Goal: Task Accomplishment & Management: Manage account settings

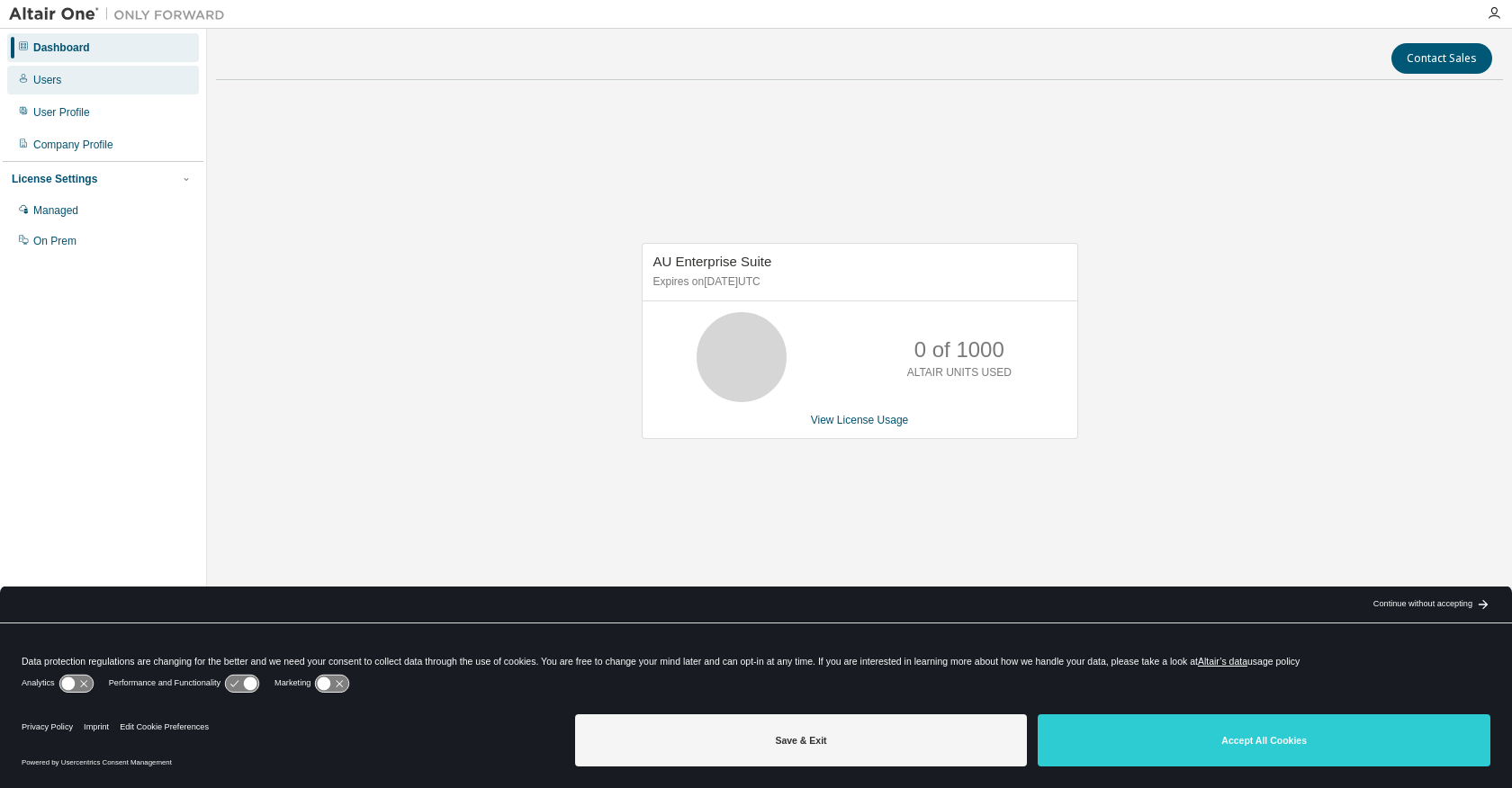
click at [45, 77] on div "Users" at bounding box center [47, 80] width 28 height 15
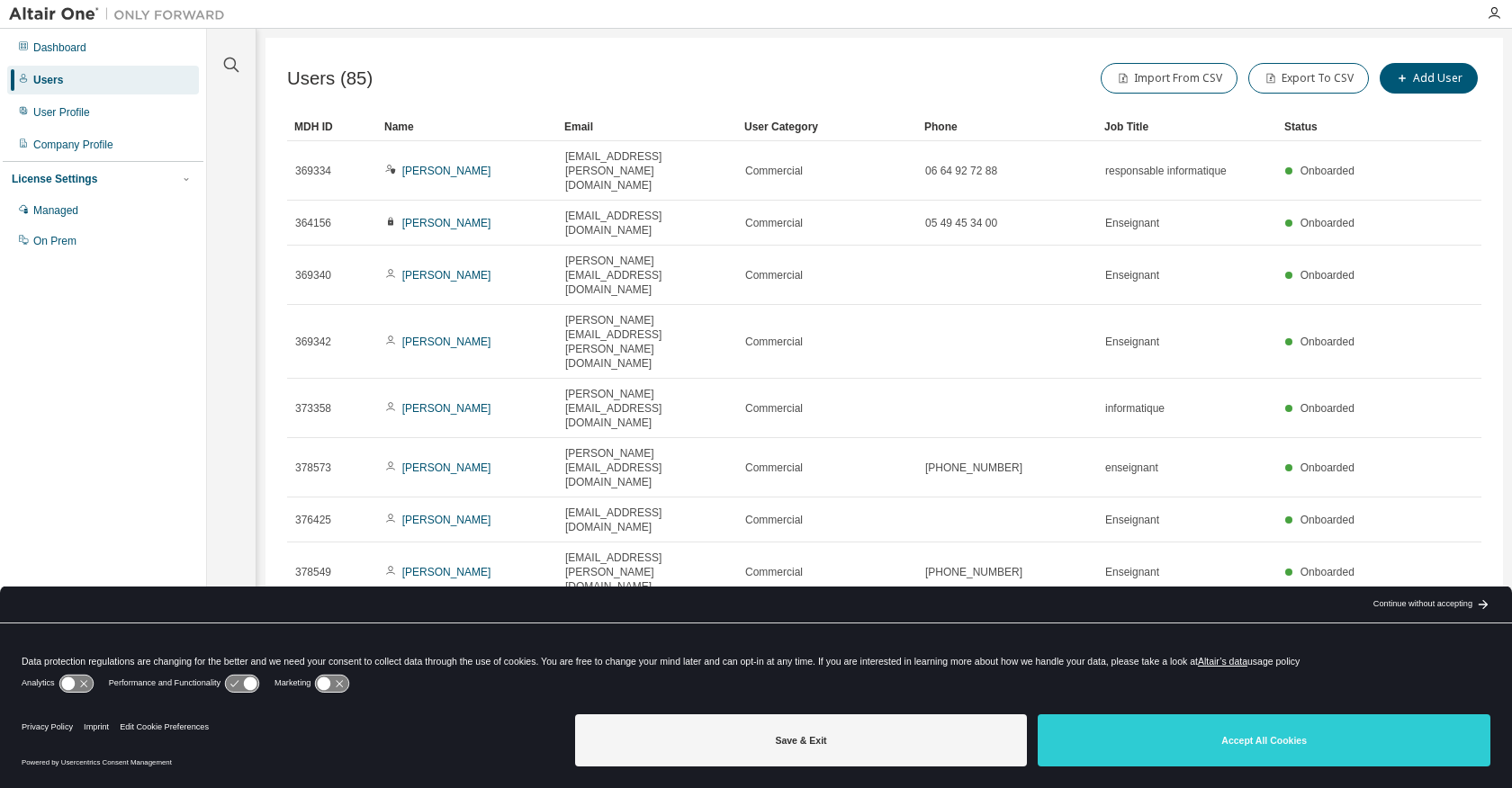
click at [1437, 738] on icon "button" at bounding box center [1436, 742] width 5 height 9
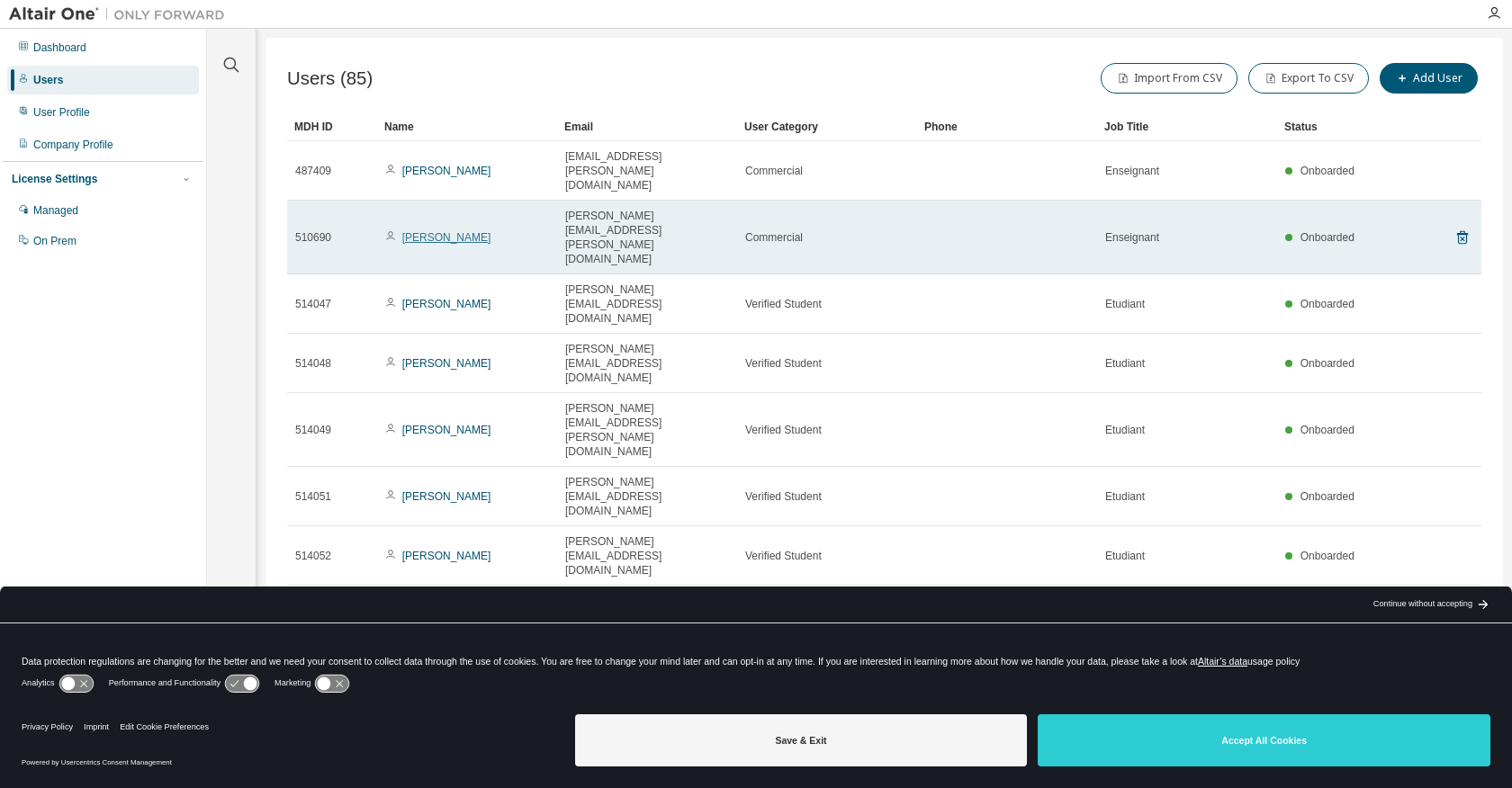
click at [492, 231] on link "[PERSON_NAME]" at bounding box center [447, 237] width 89 height 13
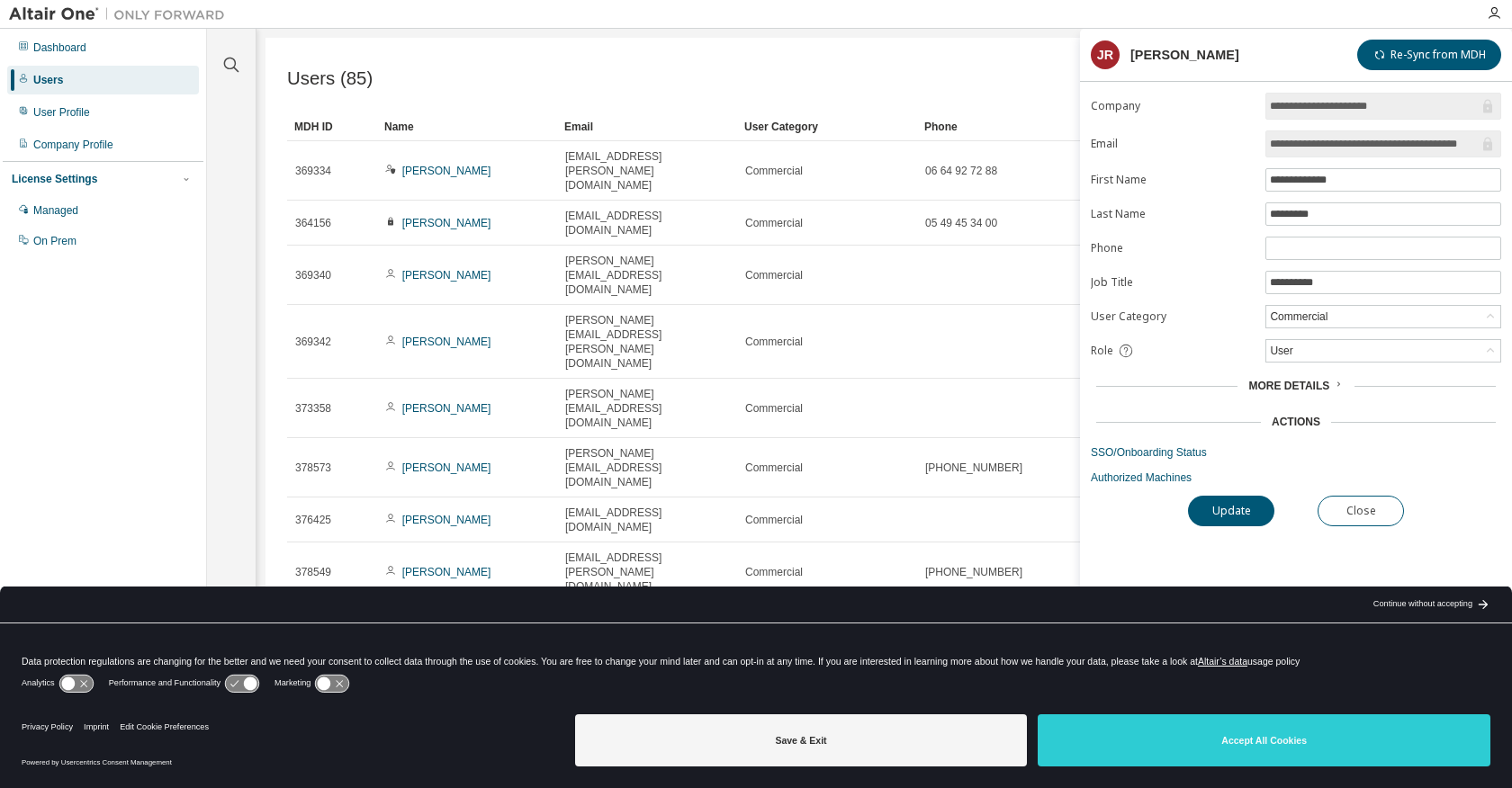
click at [1333, 389] on icon at bounding box center [1339, 384] width 11 height 11
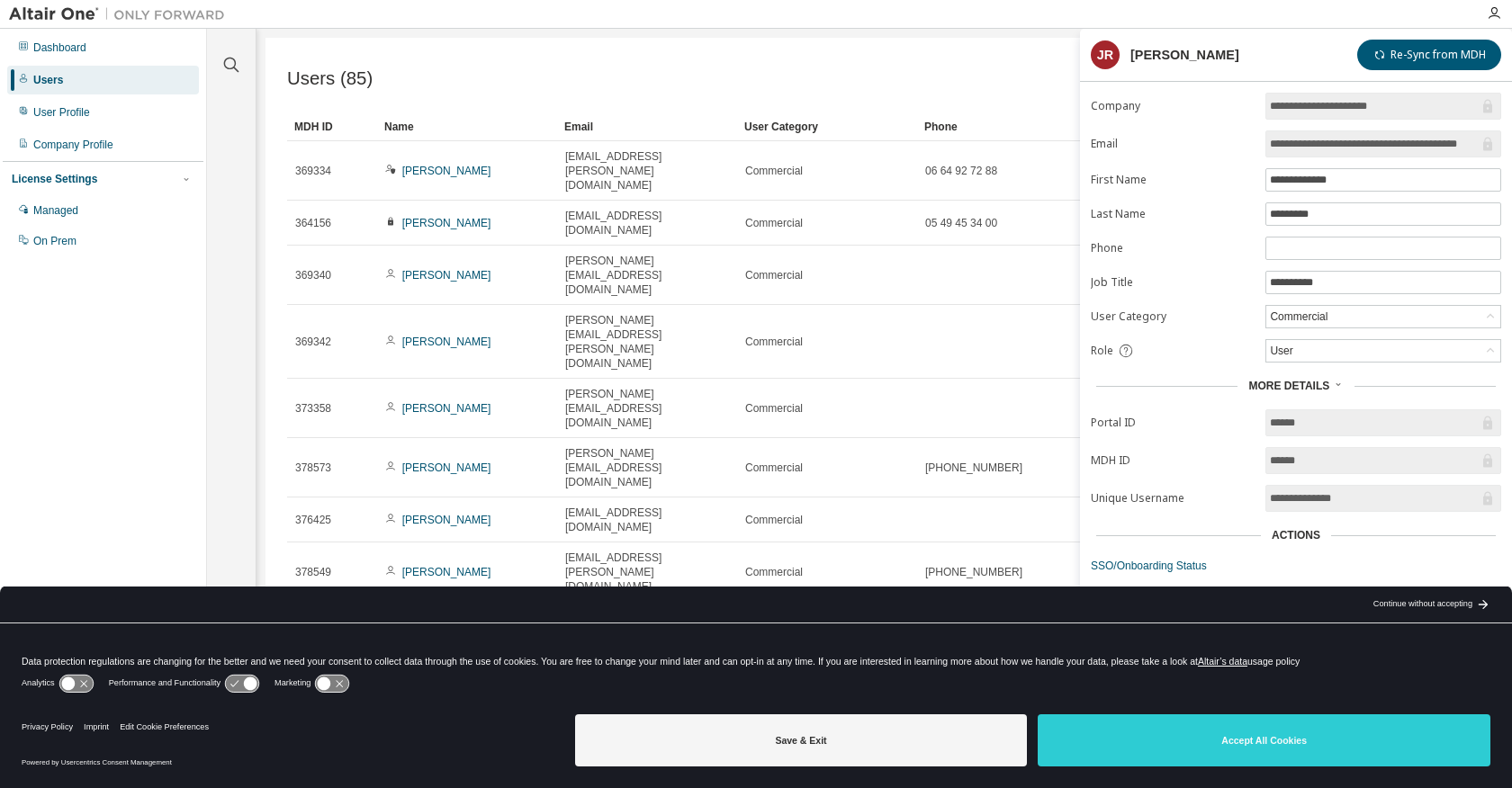
scroll to position [1, 0]
click at [1308, 537] on div "Actions" at bounding box center [1296, 535] width 48 height 15
click at [1162, 572] on link "SSO/Onboarding Status" at bounding box center [1296, 566] width 411 height 15
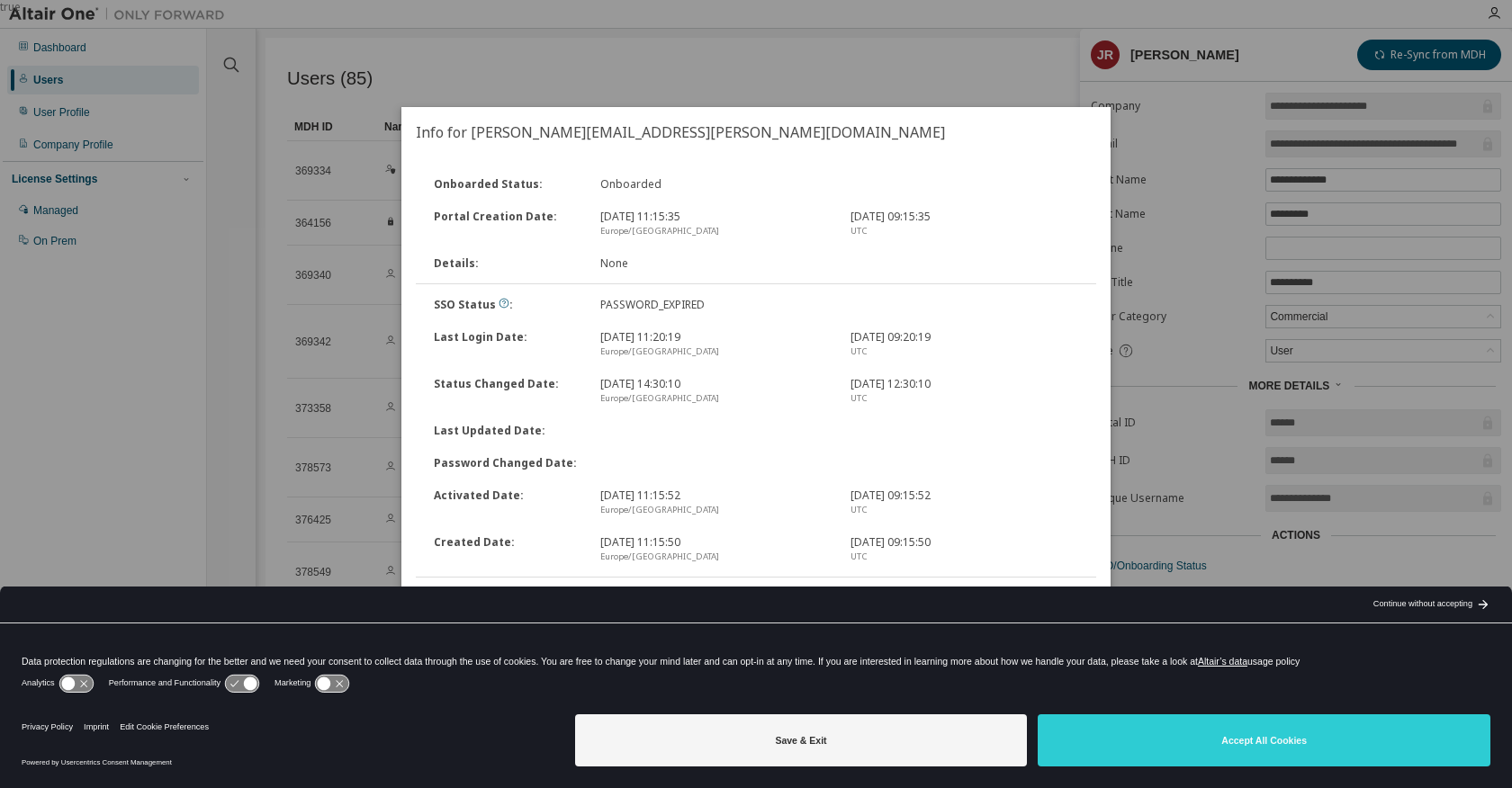
click at [1411, 600] on div "Continue without accepting" at bounding box center [1423, 605] width 99 height 15
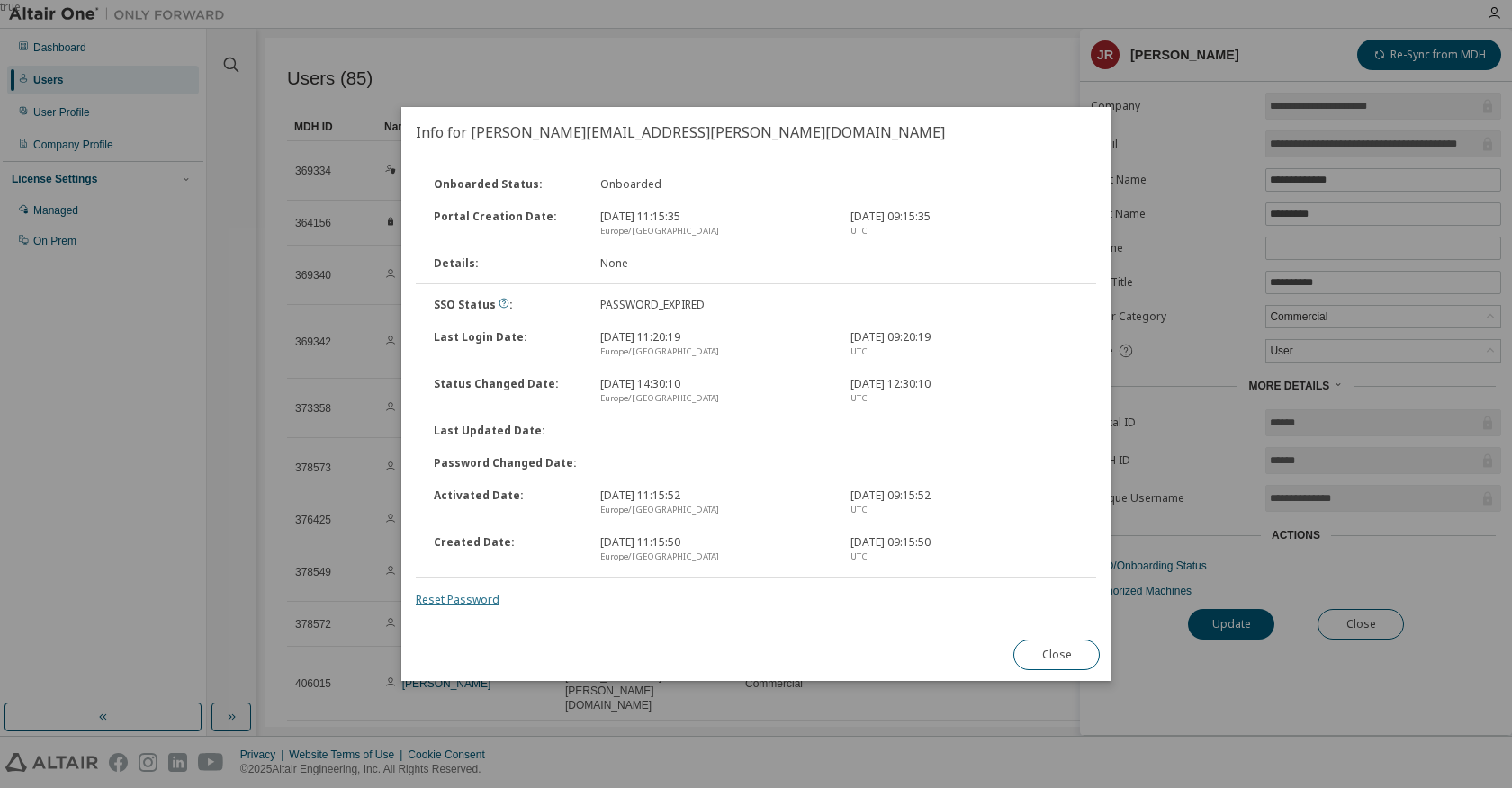
click at [439, 603] on link "Reset Password" at bounding box center [458, 599] width 84 height 16
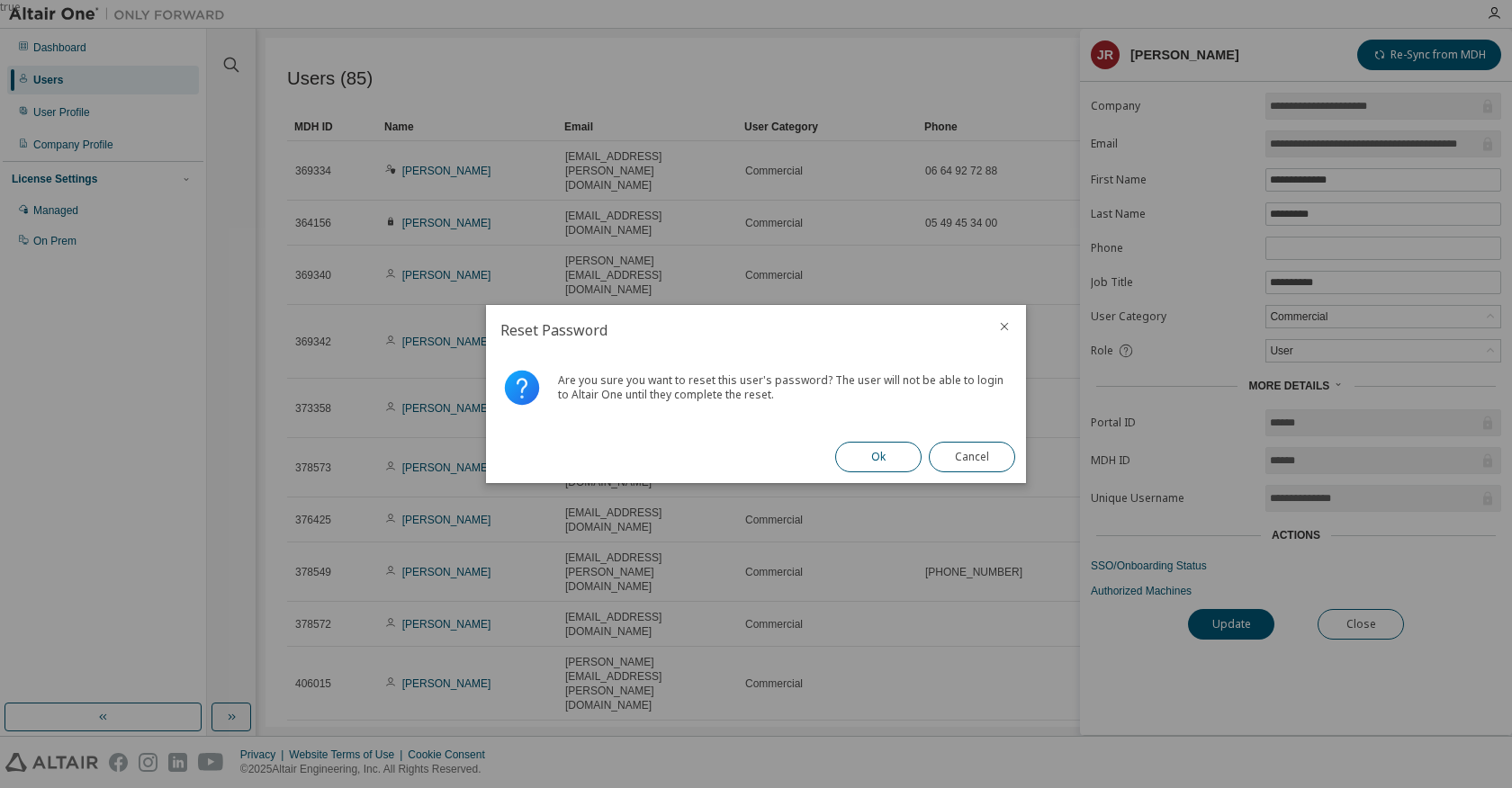
click at [874, 461] on button "Ok" at bounding box center [878, 457] width 87 height 31
click at [975, 459] on button "Close" at bounding box center [972, 457] width 87 height 31
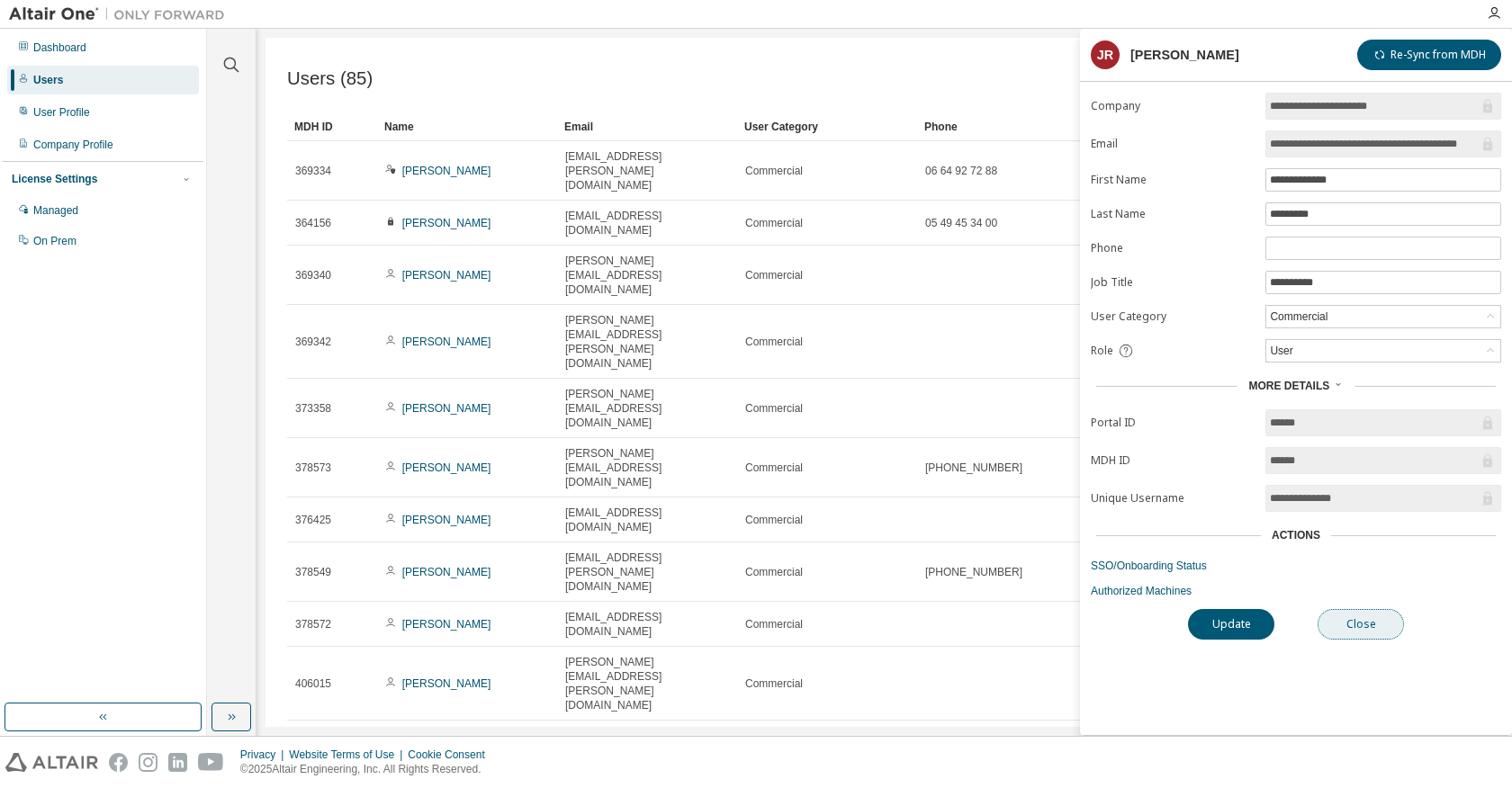
click at [1375, 625] on button "Close" at bounding box center [1361, 625] width 87 height 31
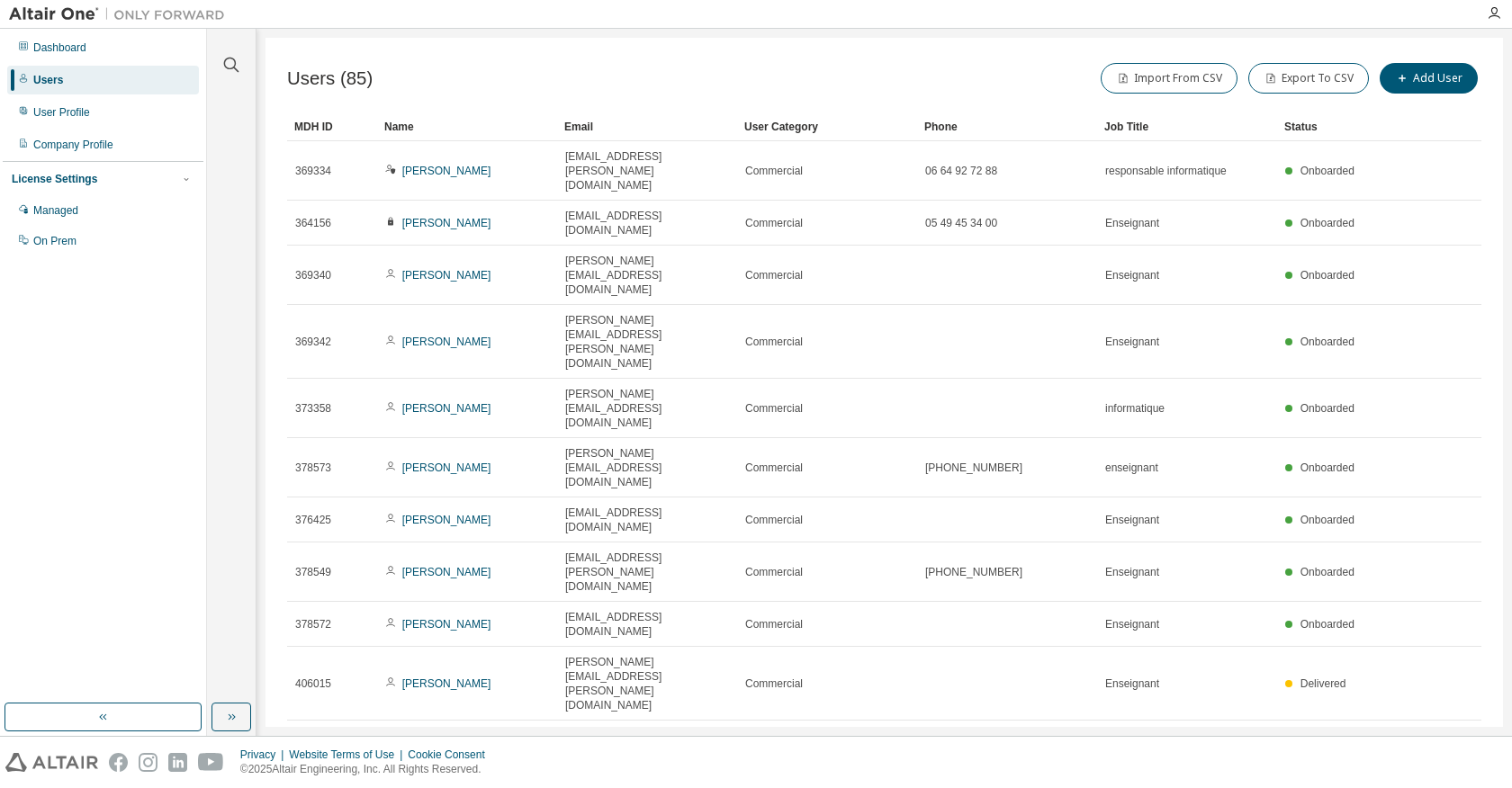
click at [1437, 738] on icon "button" at bounding box center [1436, 742] width 5 height 9
type input "*"
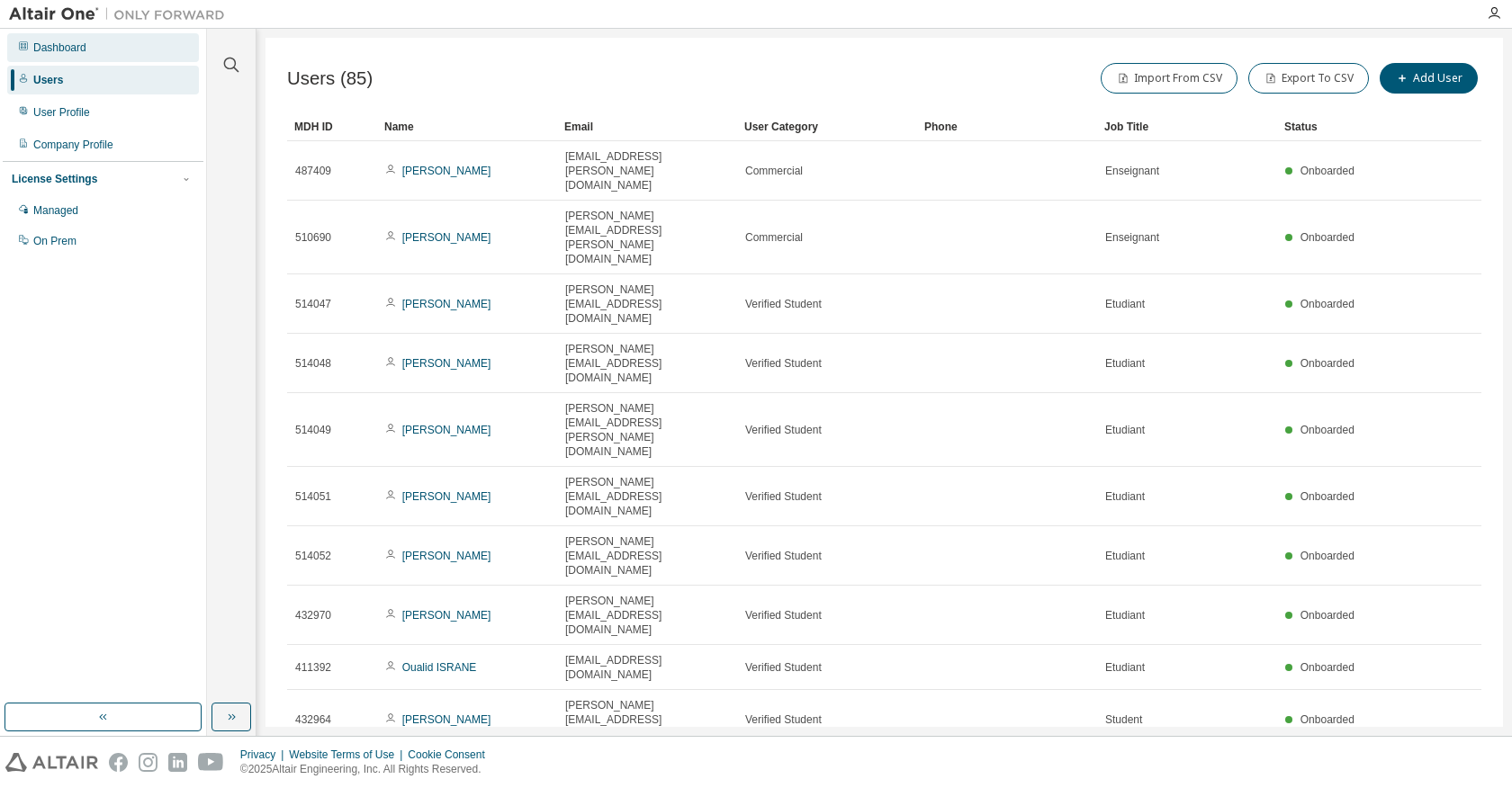
click at [79, 40] on div "Dashboard" at bounding box center [59, 47] width 53 height 15
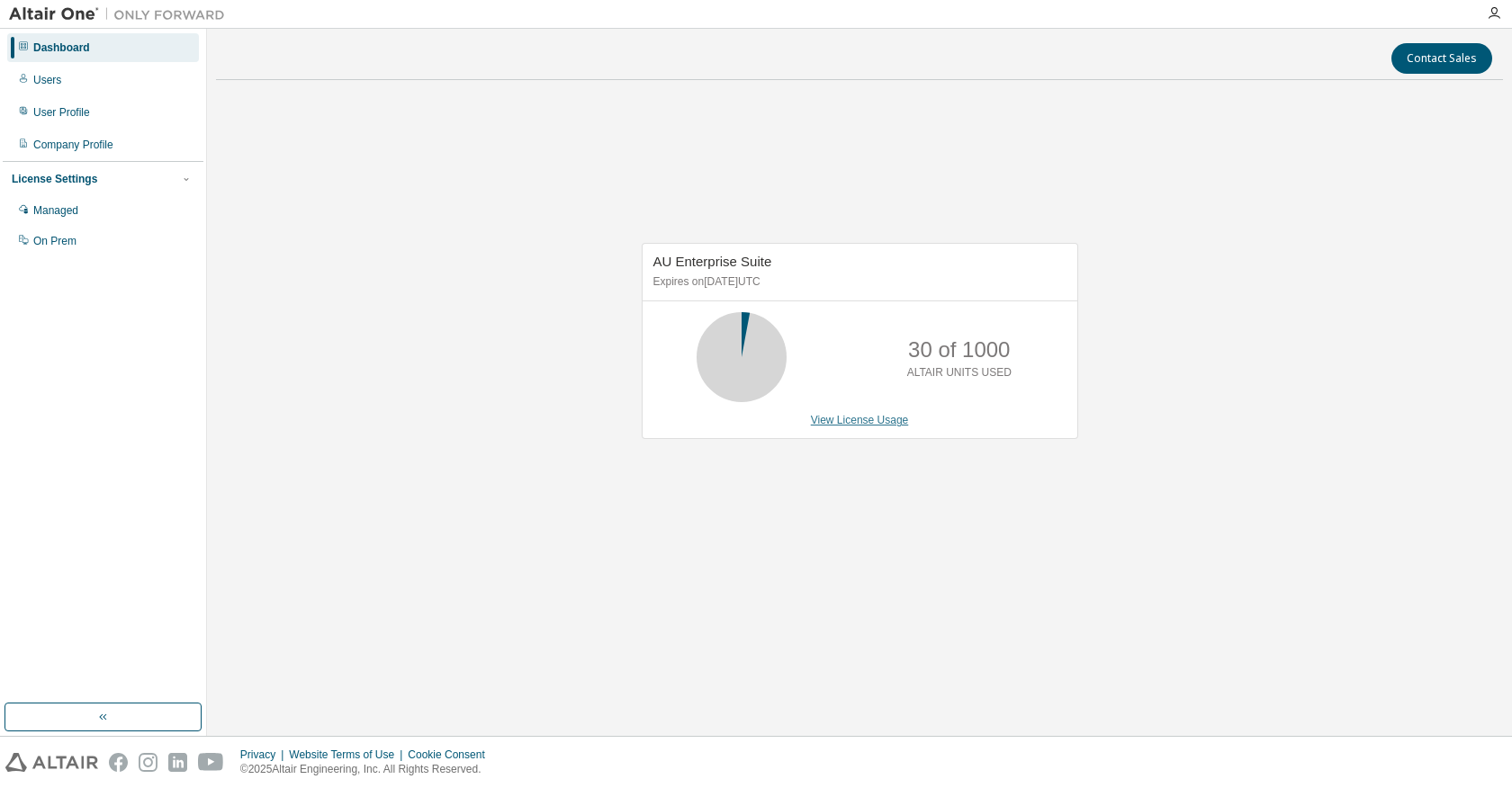
click at [860, 424] on link "View License Usage" at bounding box center [860, 420] width 99 height 13
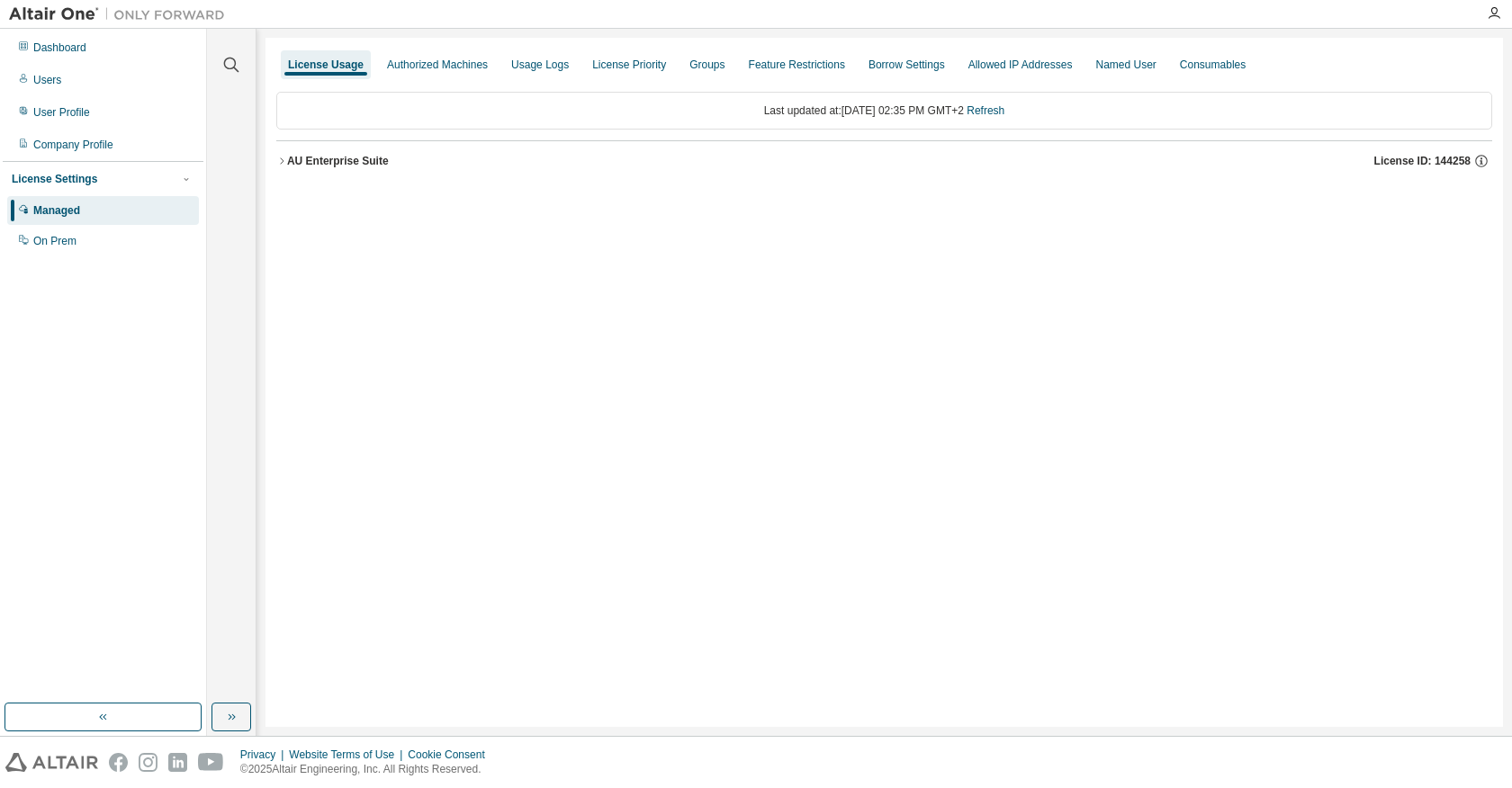
click at [297, 160] on div "AU Enterprise Suite" at bounding box center [338, 161] width 101 height 15
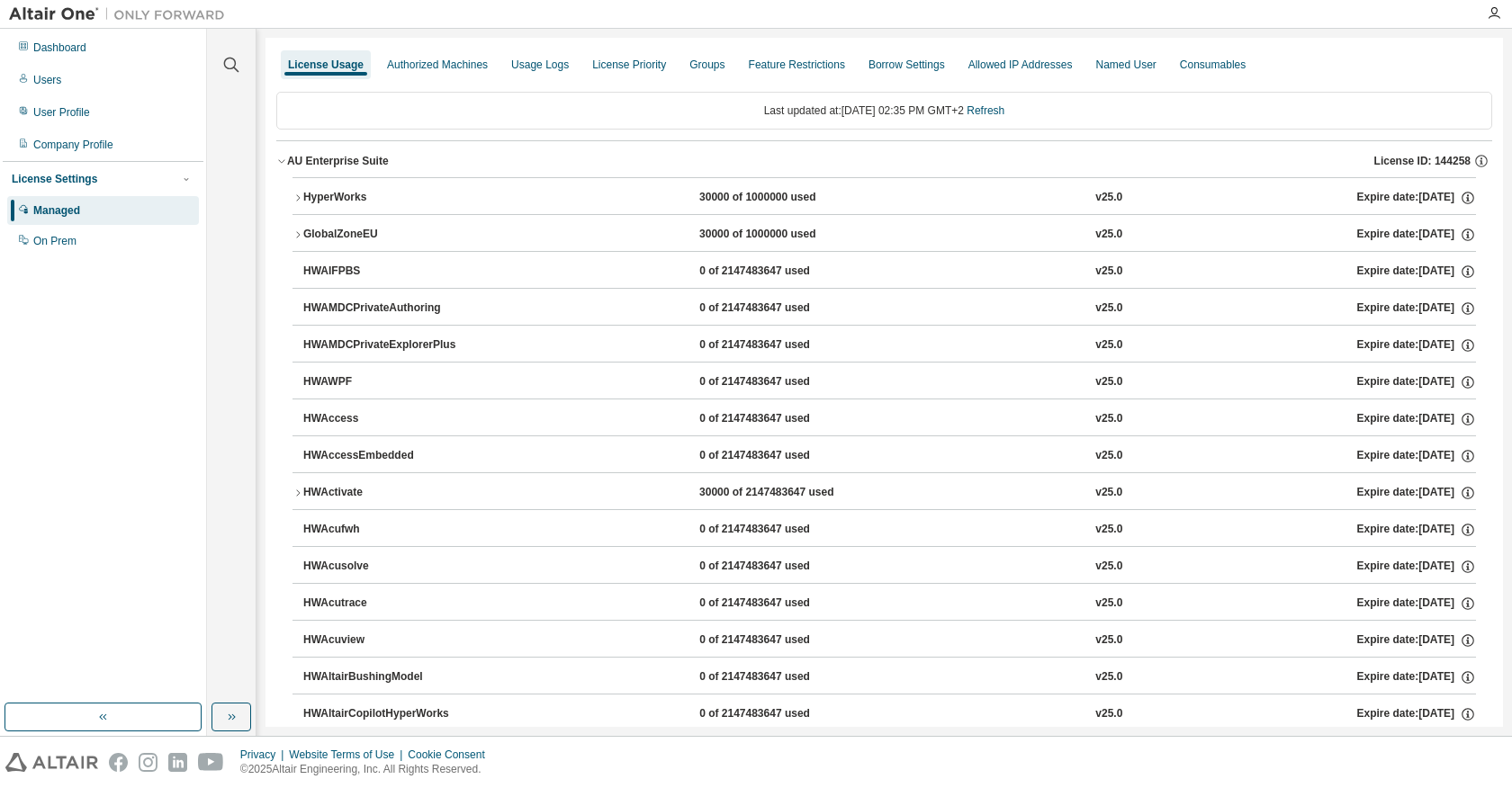
click at [340, 205] on div "HyperWorks" at bounding box center [384, 198] width 162 height 16
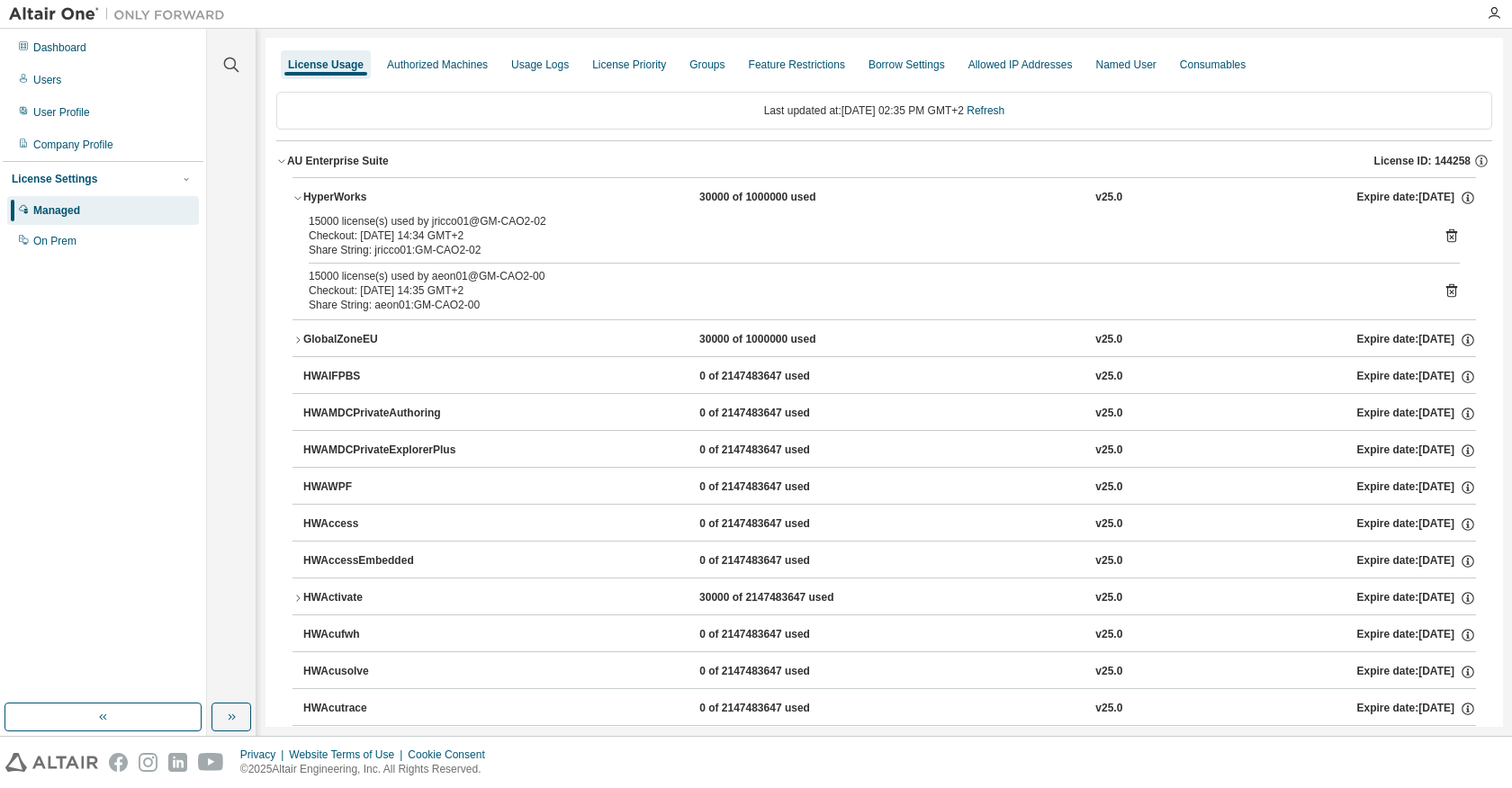
click at [299, 200] on icon "button" at bounding box center [298, 198] width 11 height 11
